Goal: Transaction & Acquisition: Purchase product/service

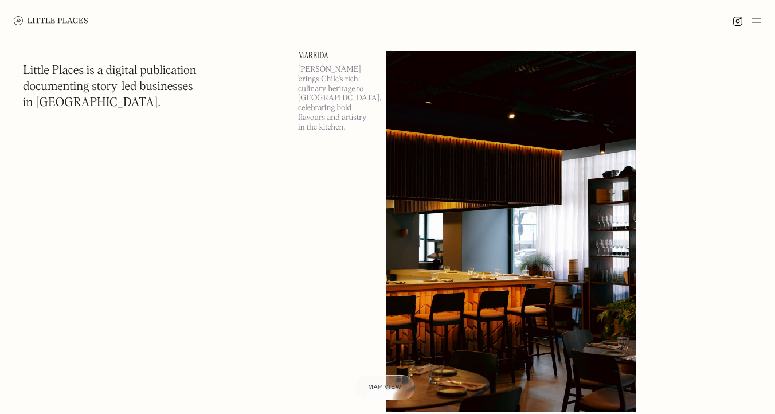
scroll to position [5, 0]
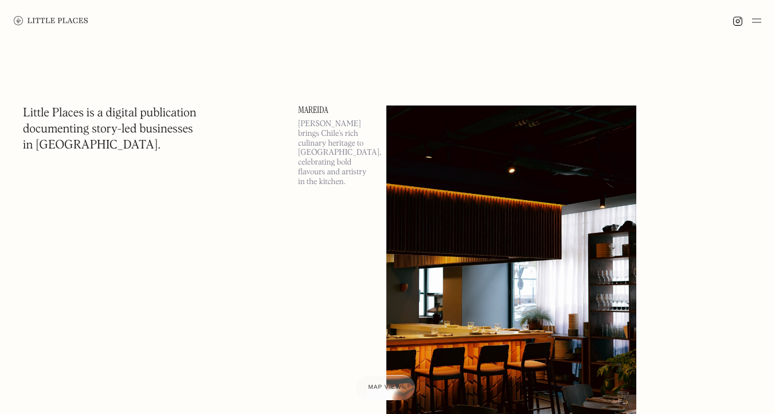
click at [754, 17] on img at bounding box center [756, 21] width 9 height 14
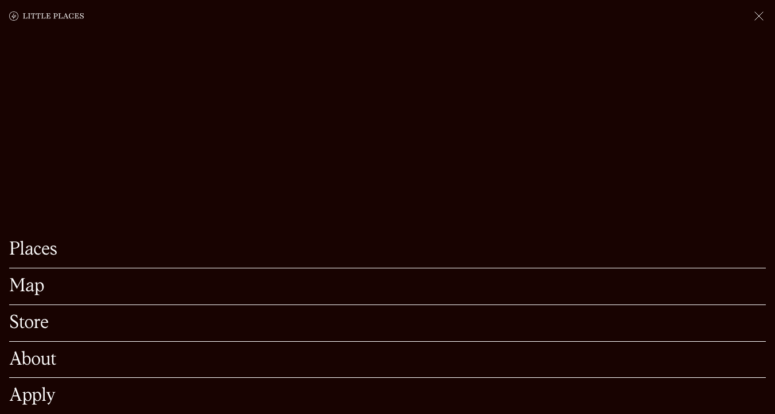
click at [41, 357] on link "About" at bounding box center [387, 360] width 757 height 18
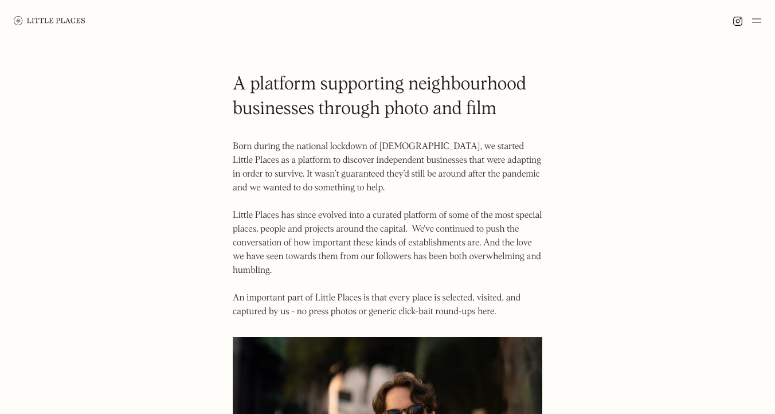
click at [80, 19] on img at bounding box center [50, 20] width 72 height 9
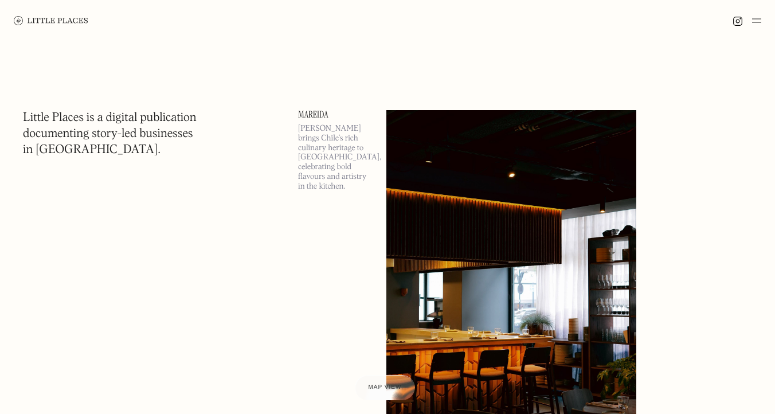
click at [749, 19] on div at bounding box center [747, 21] width 29 height 14
click at [752, 18] on img at bounding box center [756, 21] width 9 height 14
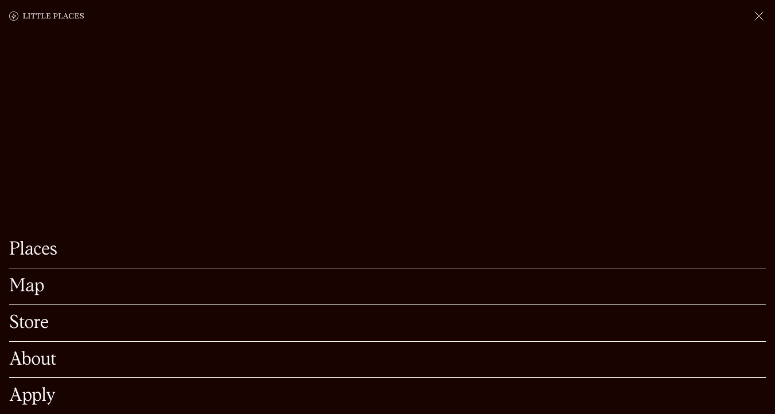
scroll to position [37, 0]
click at [43, 318] on link "Store" at bounding box center [387, 323] width 757 height 18
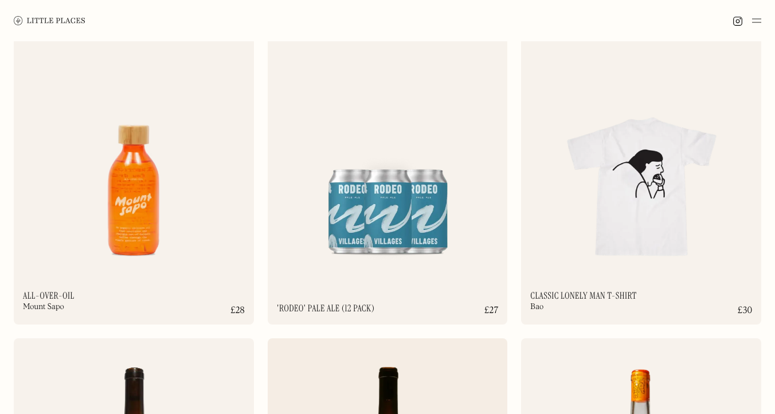
scroll to position [7487, 0]
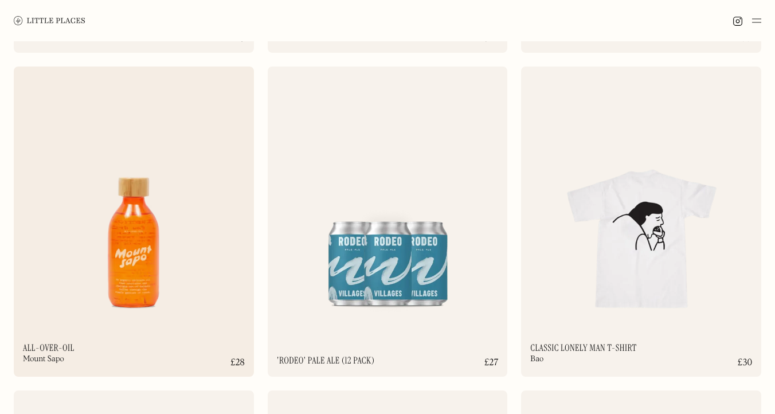
click at [164, 233] on img at bounding box center [134, 196] width 240 height 260
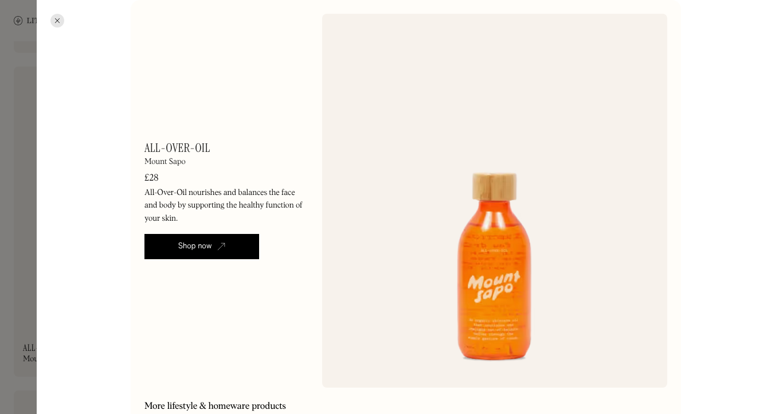
click at [206, 244] on div "Shop now" at bounding box center [195, 246] width 34 height 11
click at [14, 91] on div at bounding box center [387, 207] width 775 height 414
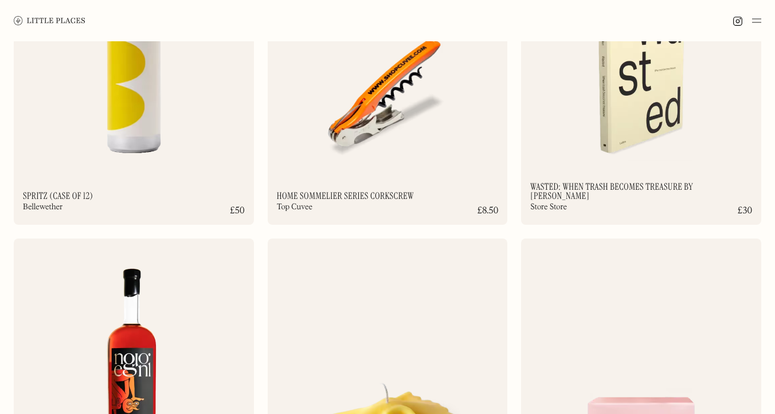
scroll to position [5949, 0]
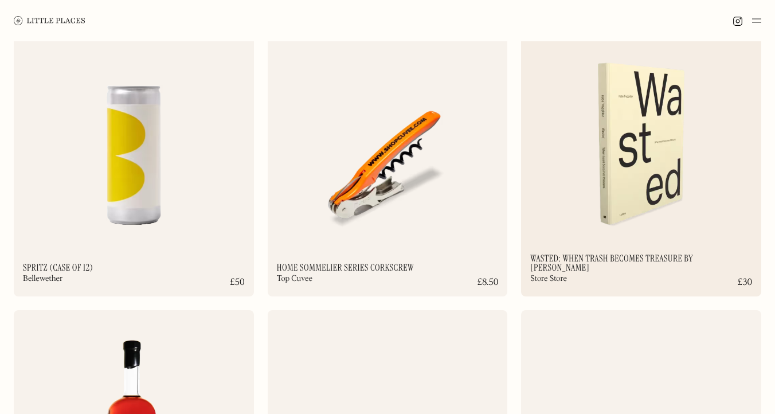
click at [570, 131] on img at bounding box center [641, 116] width 240 height 260
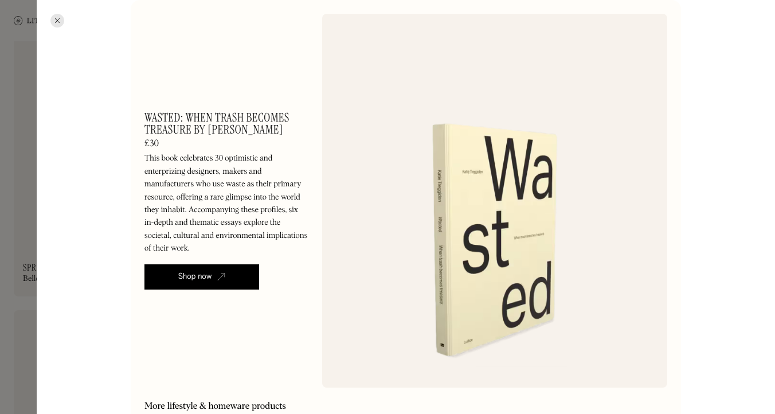
click at [220, 273] on img at bounding box center [221, 277] width 8 height 8
